Goal: Navigation & Orientation: Find specific page/section

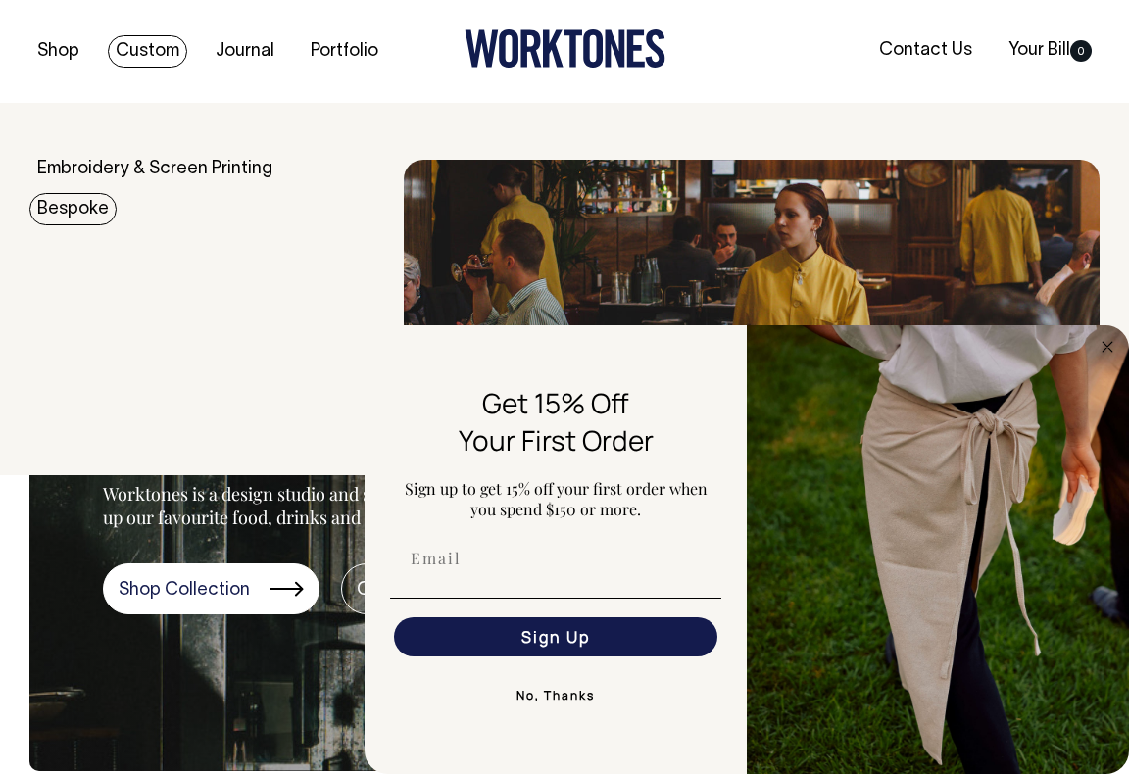
click at [74, 206] on link "Bespoke" at bounding box center [72, 209] width 87 height 32
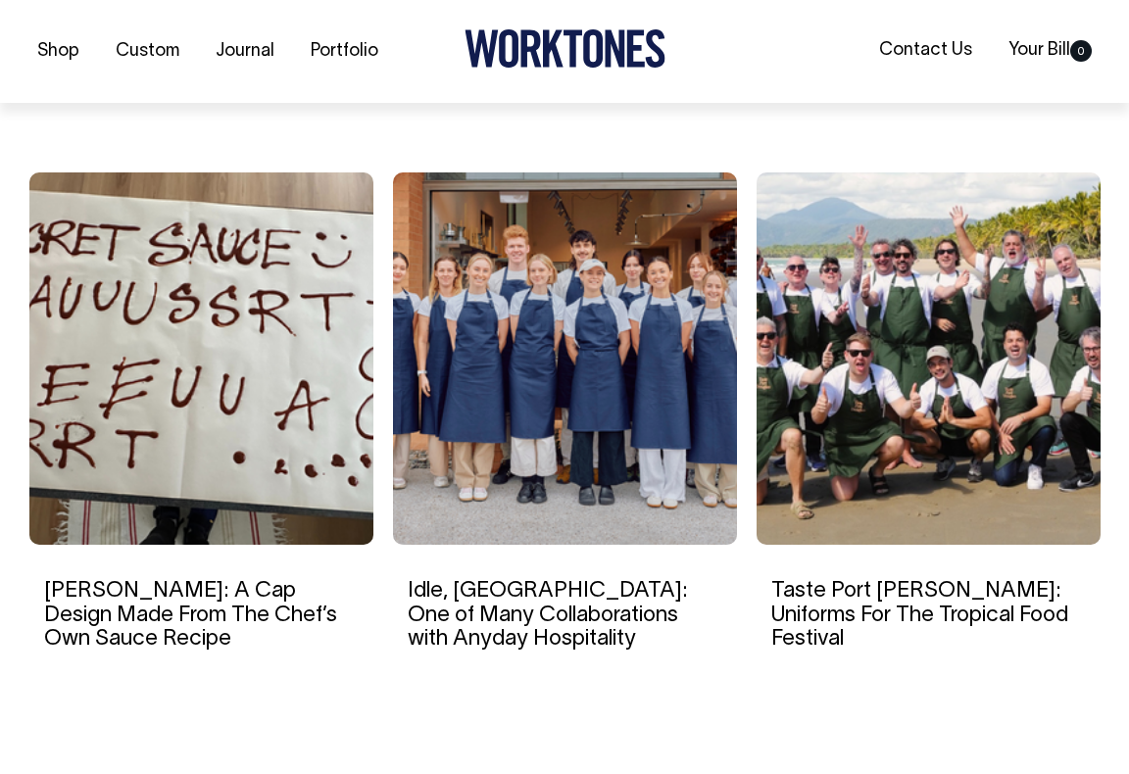
scroll to position [4300, 0]
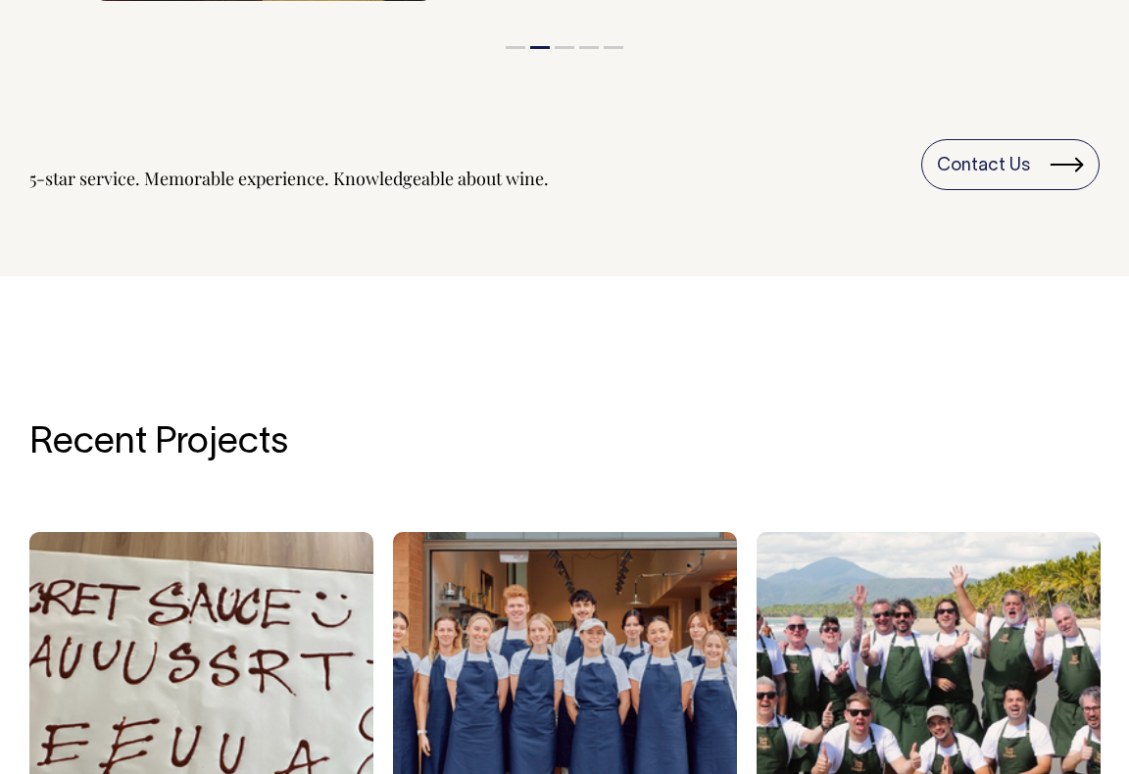
click at [454, 471] on section "Recent Projects Idle, Brisbane: One of Many Collaborations with Anyday Hospital…" at bounding box center [564, 732] width 1070 height 774
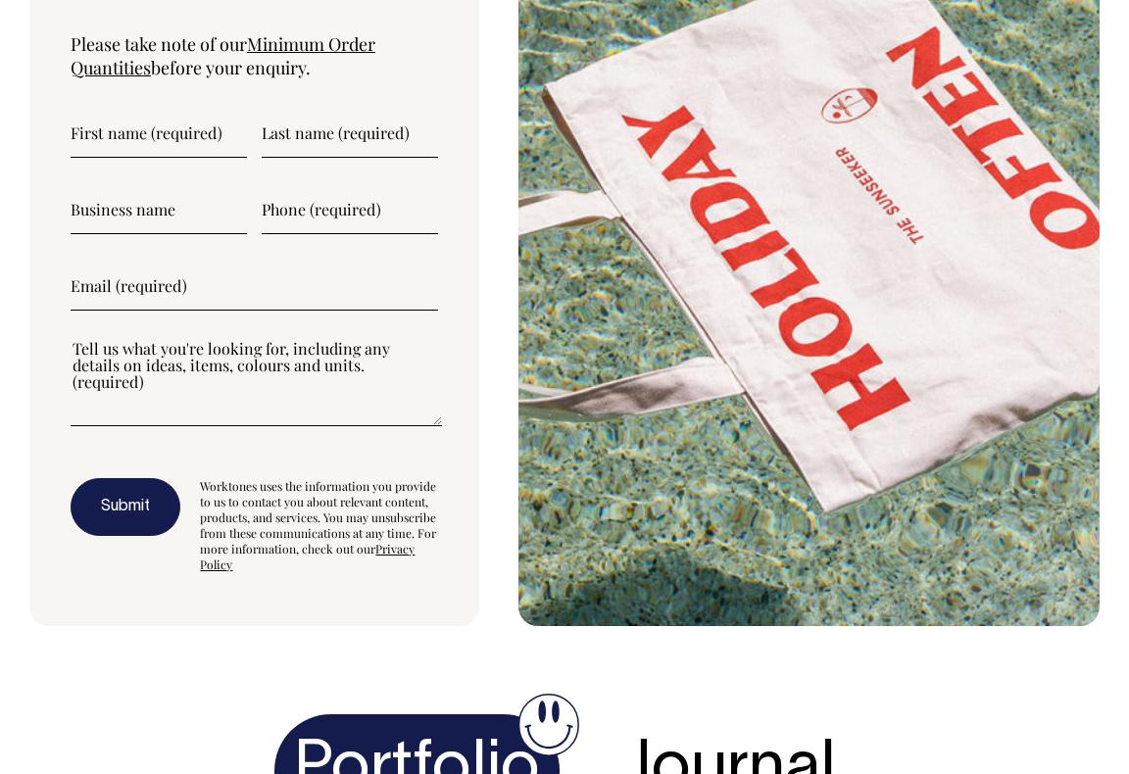
scroll to position [6392, 0]
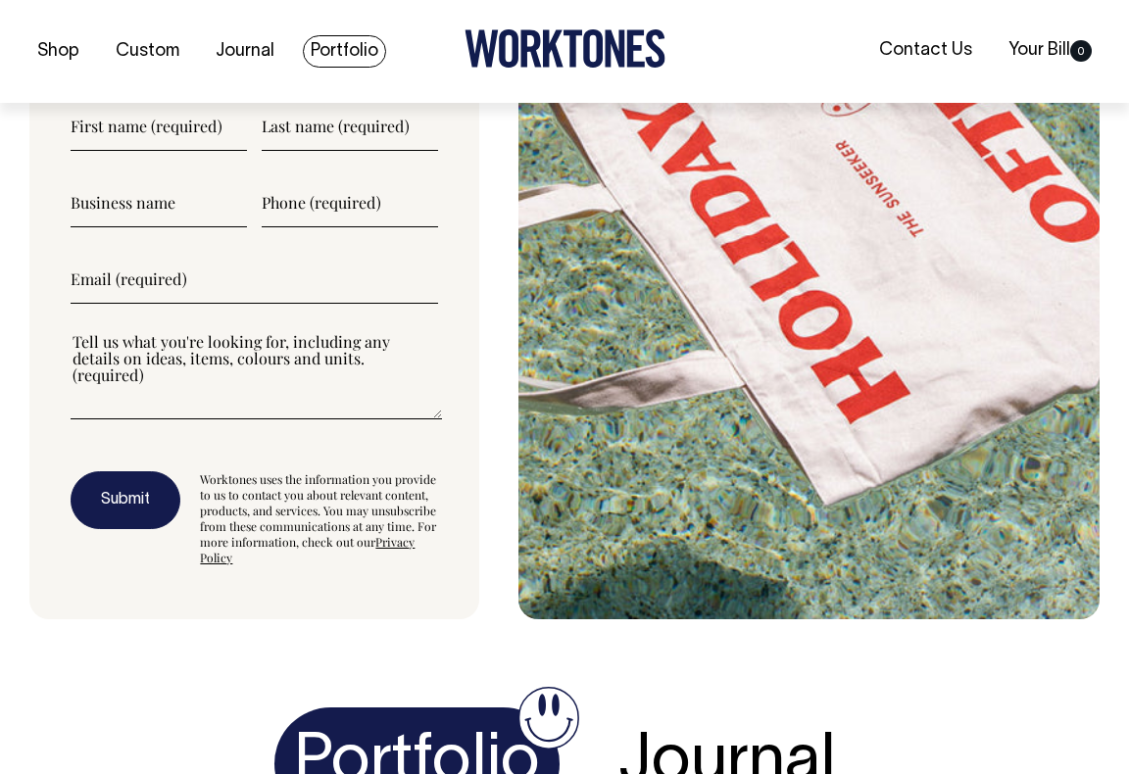
click at [334, 54] on link "Portfolio" at bounding box center [344, 51] width 83 height 32
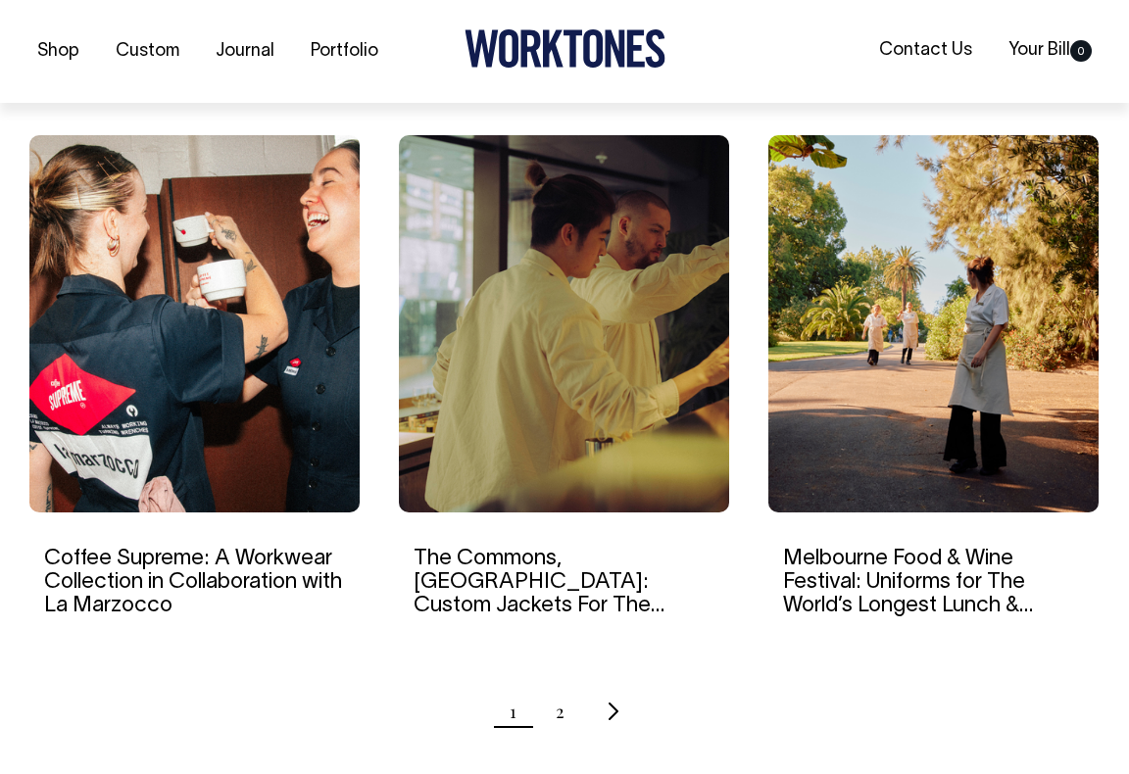
scroll to position [1817, 0]
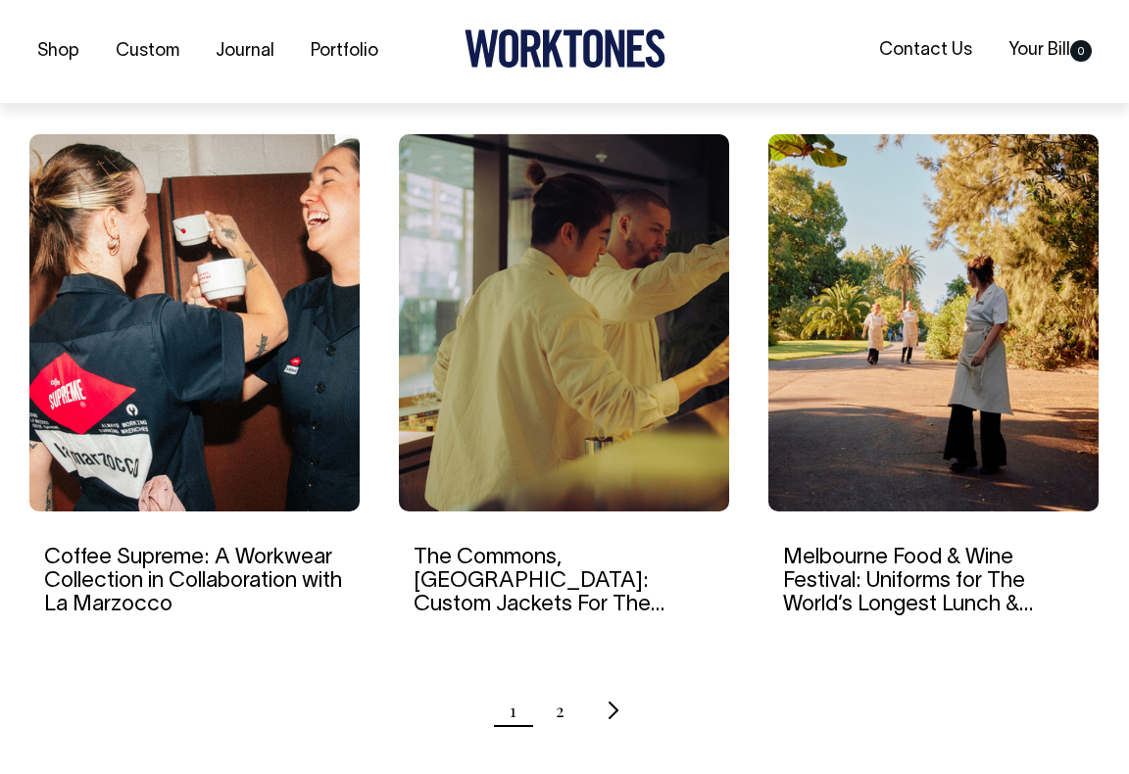
click at [258, 438] on img at bounding box center [194, 322] width 330 height 377
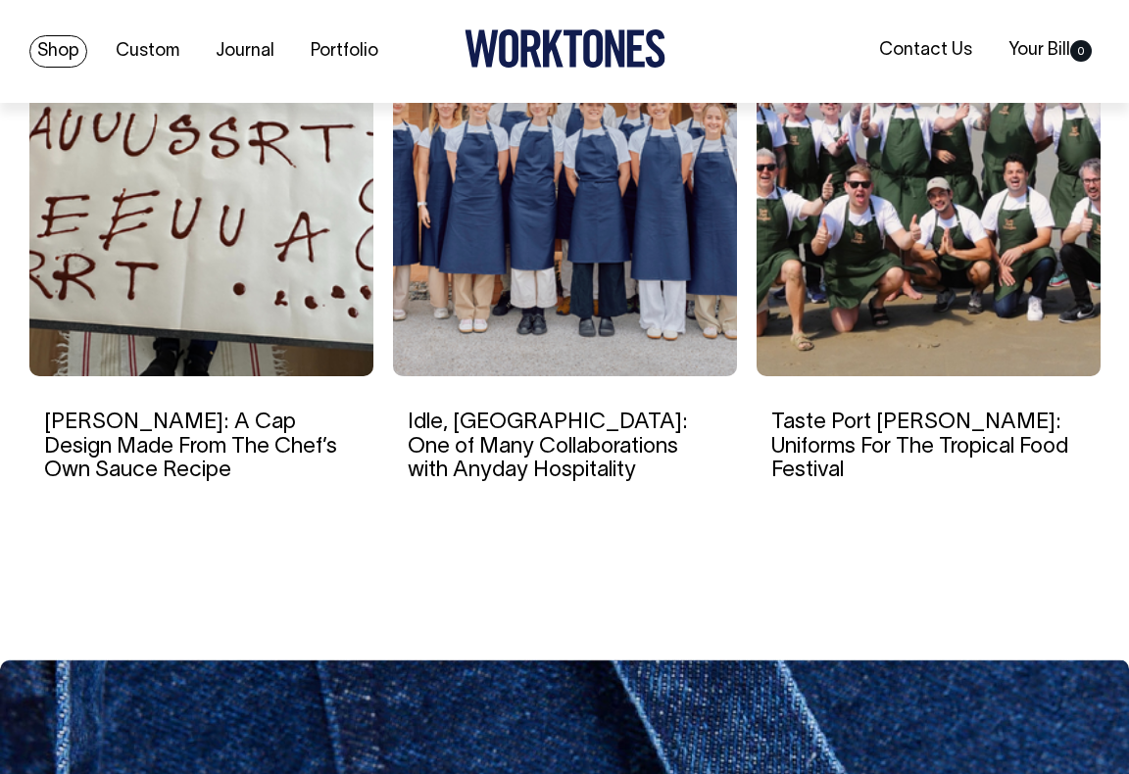
scroll to position [8565, 0]
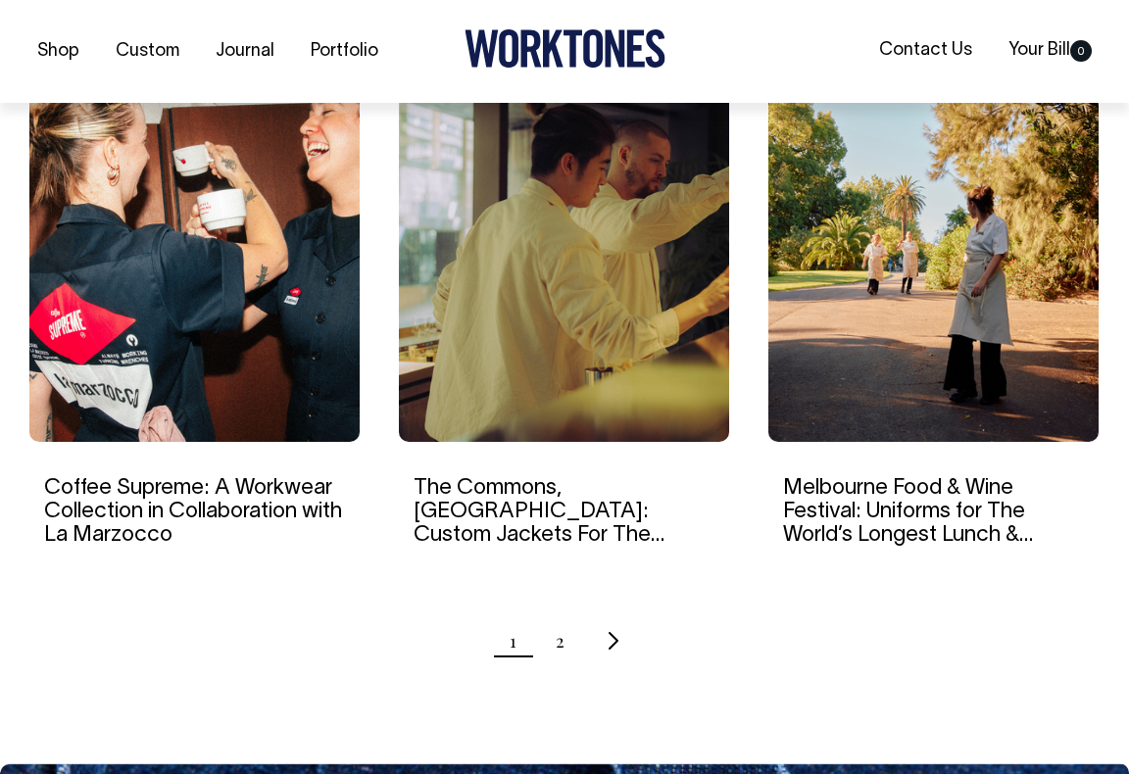
scroll to position [1888, 0]
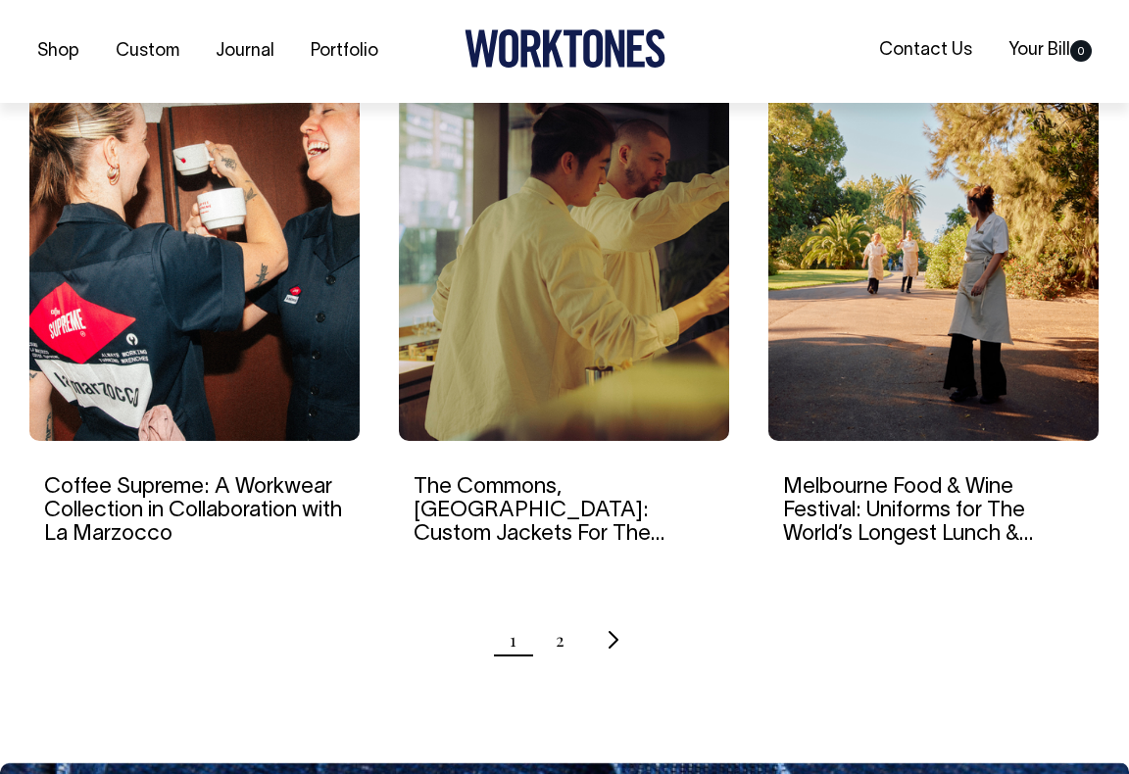
click at [630, 645] on ul "1 2" at bounding box center [564, 640] width 1070 height 49
click at [602, 632] on ul "1 2" at bounding box center [564, 640] width 1070 height 49
click at [608, 638] on icon "Next page" at bounding box center [614, 640] width 13 height 21
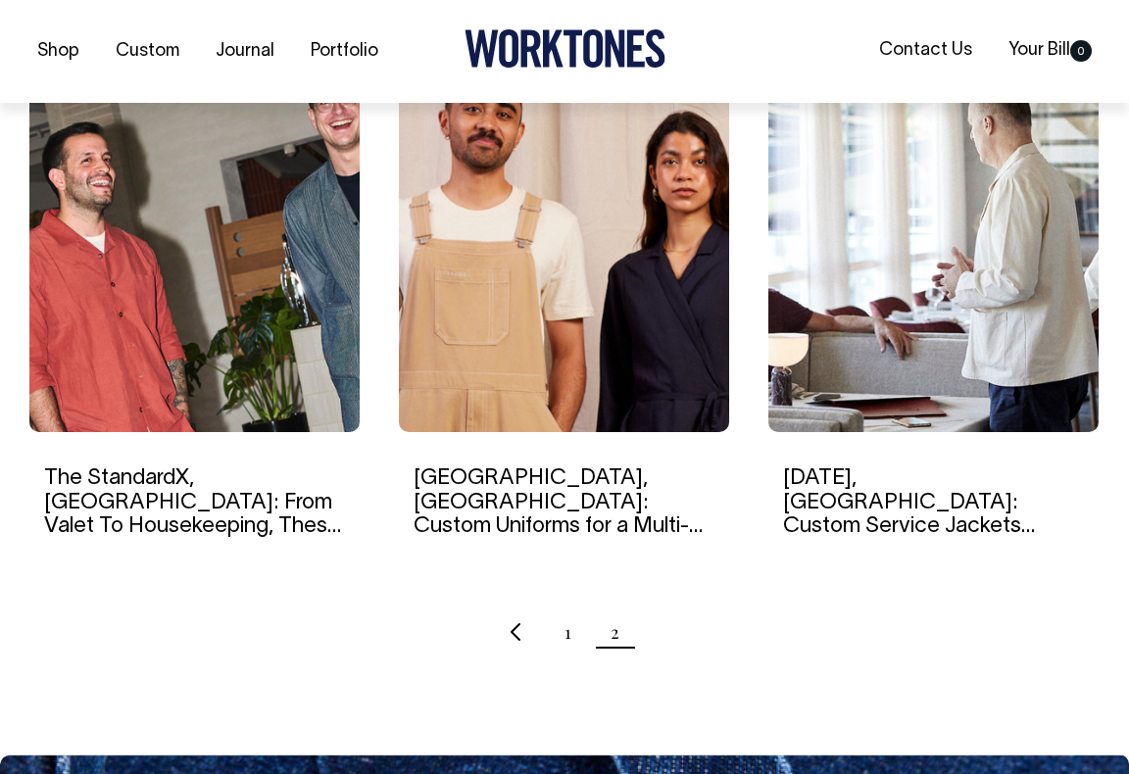
scroll to position [1368, 0]
